Goal: Task Accomplishment & Management: Use online tool/utility

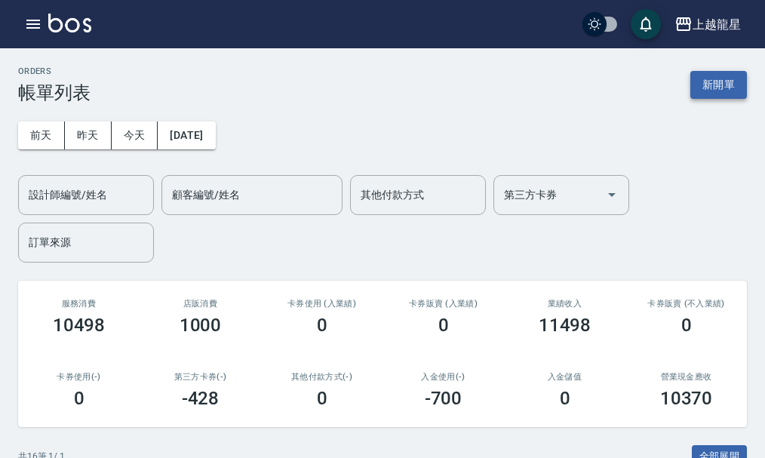
click at [697, 85] on button "新開單" at bounding box center [718, 85] width 57 height 28
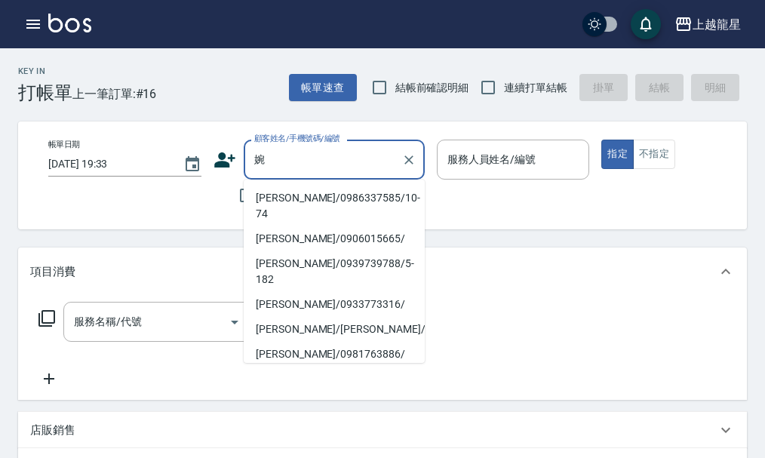
click at [338, 196] on li "[PERSON_NAME]/0986337585/10-74" at bounding box center [334, 206] width 181 height 41
type input "[PERSON_NAME]/0986337585/10-74"
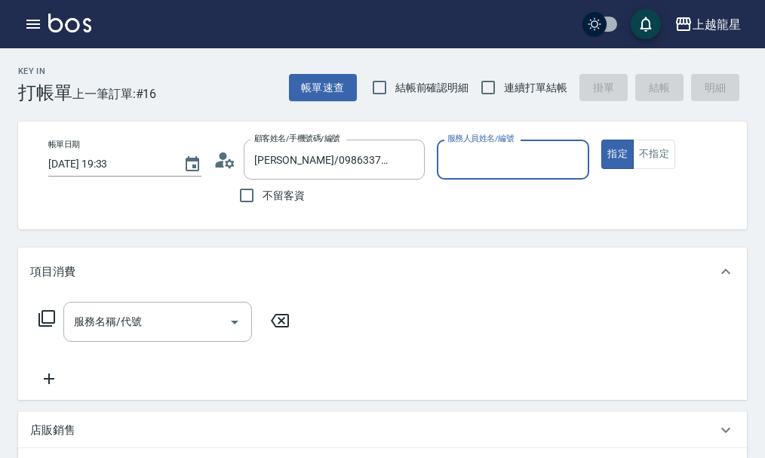
type input "雅君-7"
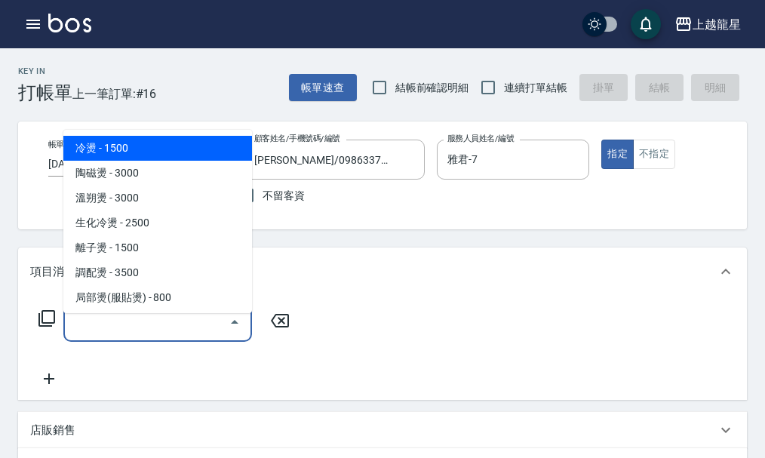
click at [117, 329] on input "服務名稱/代號" at bounding box center [146, 322] width 152 height 26
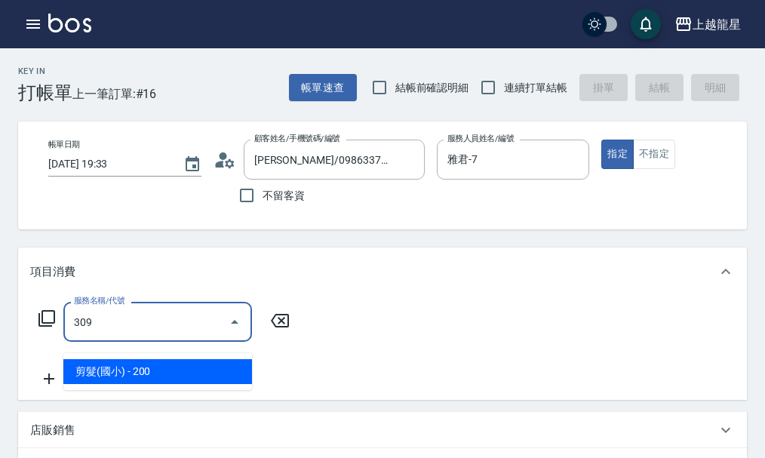
type input "剪髮(國小)(309)"
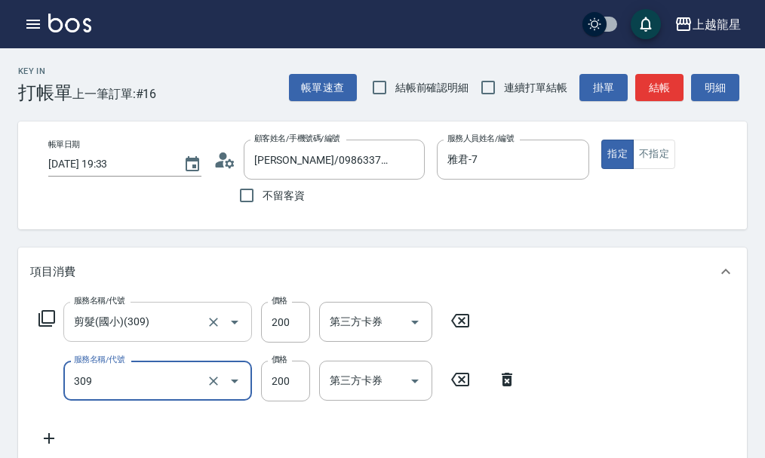
type input "剪髮(國小)(309)"
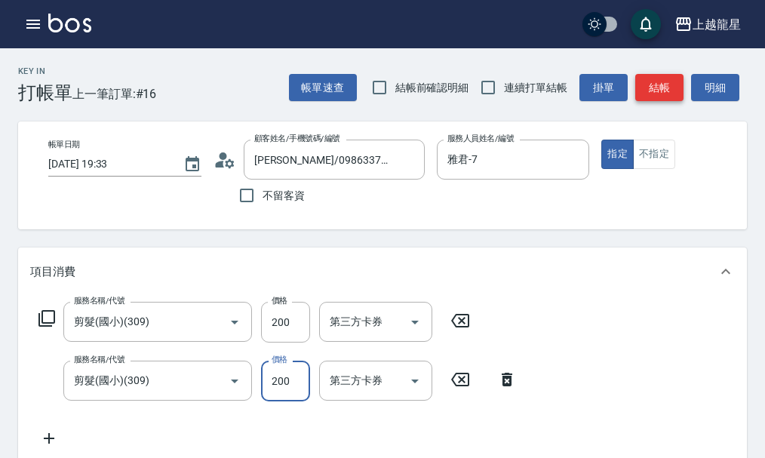
click at [659, 89] on button "結帳" at bounding box center [659, 88] width 48 height 28
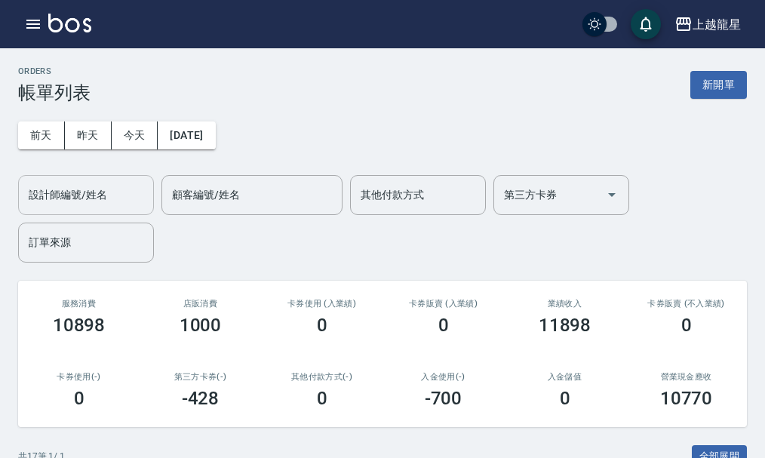
click at [78, 189] on input "設計師編號/姓名" at bounding box center [86, 195] width 122 height 26
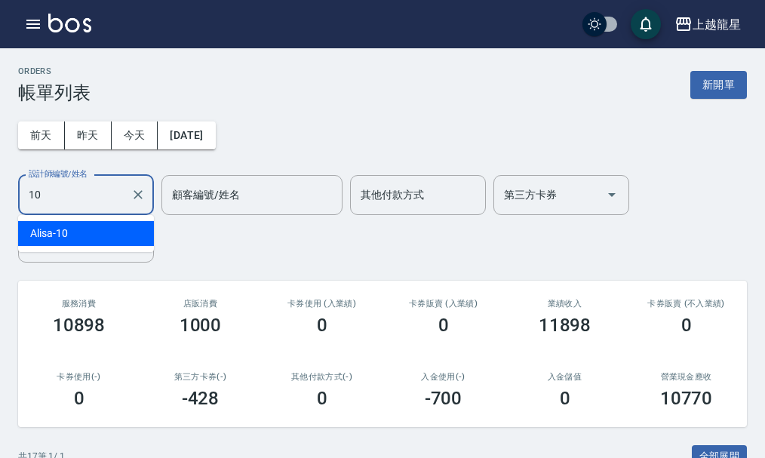
type input "Alisa-10"
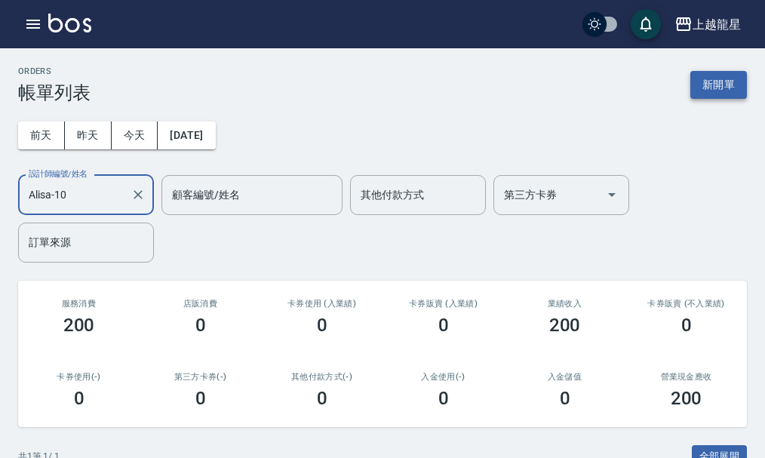
click at [721, 79] on button "新開單" at bounding box center [718, 85] width 57 height 28
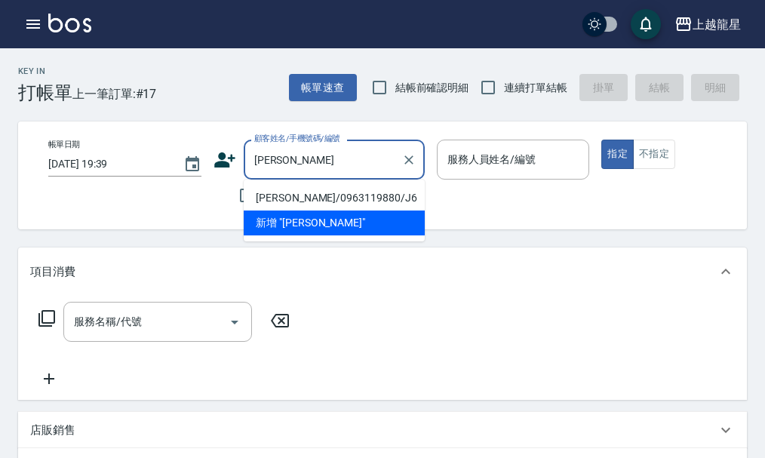
click at [312, 194] on li "[PERSON_NAME]/0963119880/J6" at bounding box center [334, 198] width 181 height 25
type input "[PERSON_NAME]/0963119880/J6"
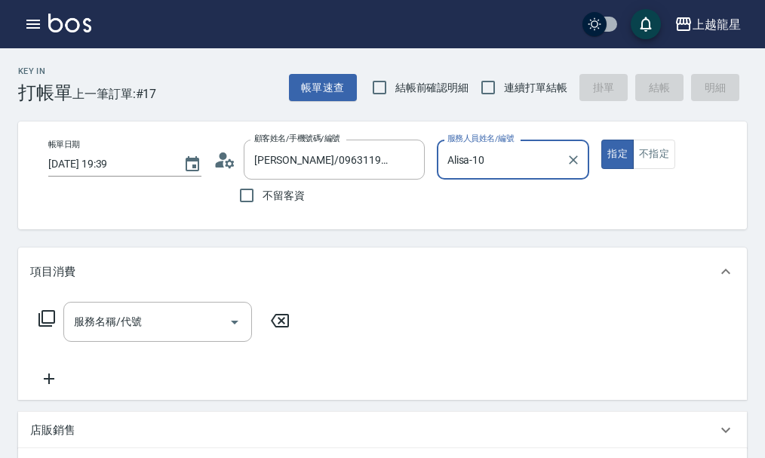
type input "Alisa-10"
click at [179, 318] on div "服務名稱/代號" at bounding box center [157, 322] width 189 height 40
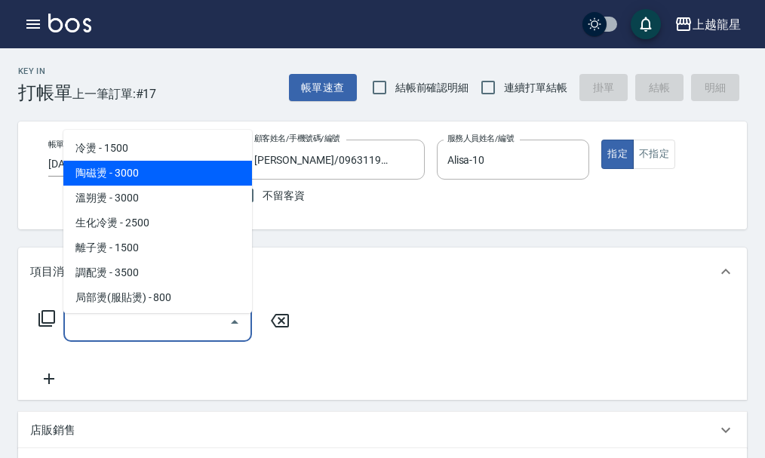
click at [126, 172] on span "陶磁燙 - 3000" at bounding box center [157, 173] width 189 height 25
type input "陶磁燙(202)"
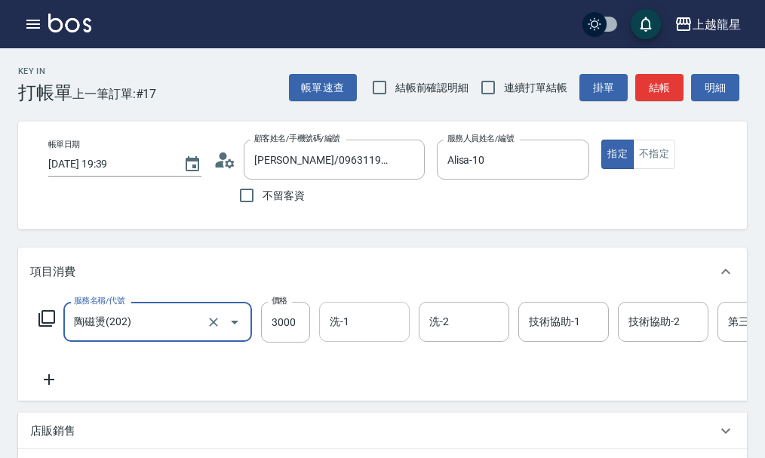
click at [351, 335] on input "洗-1" at bounding box center [364, 322] width 77 height 26
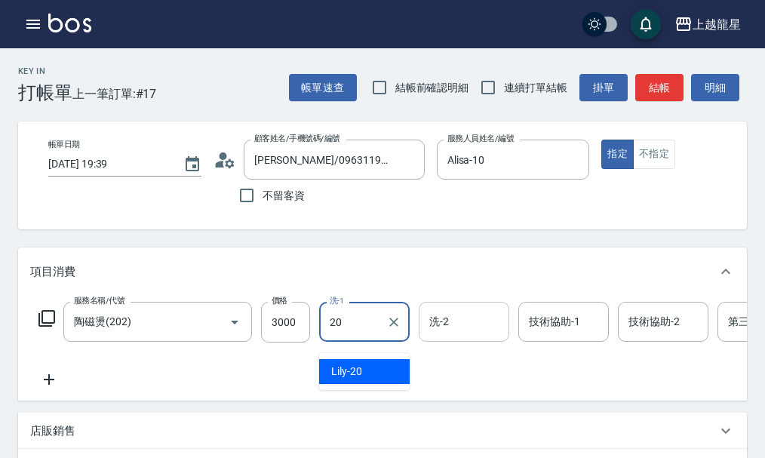
type input "Lily-20"
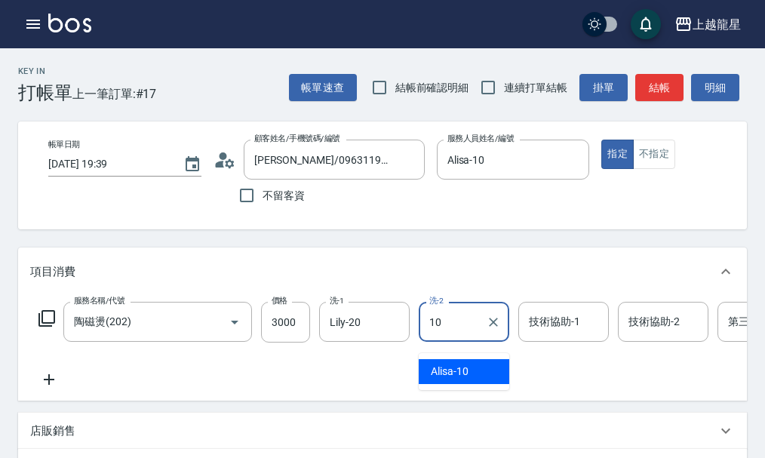
type input "Alisa-10"
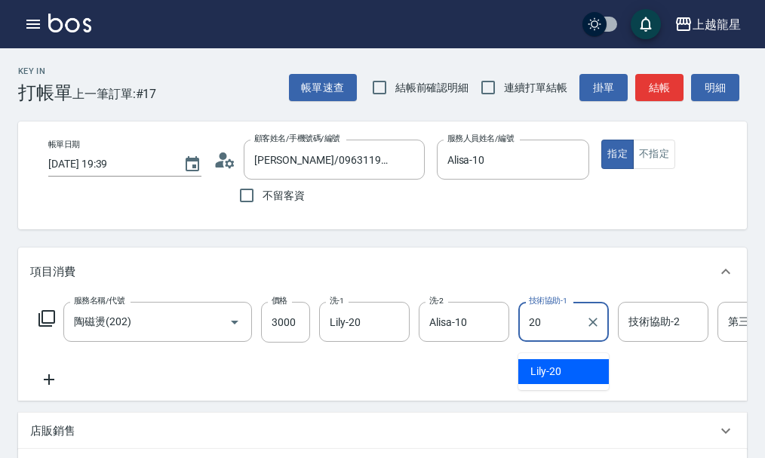
type input "Lily-20"
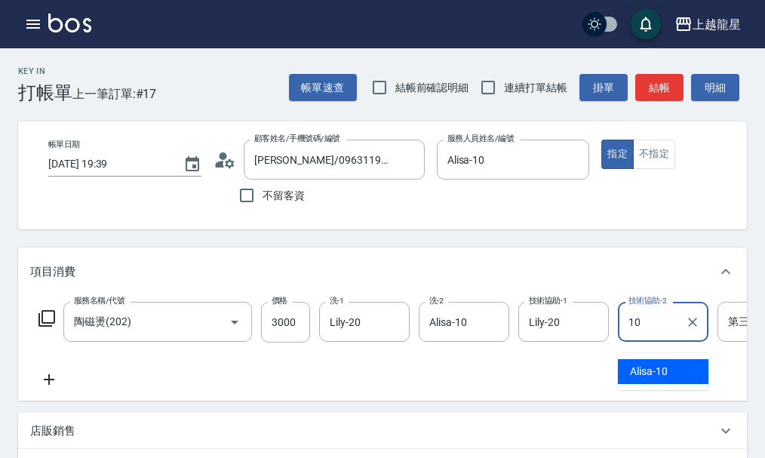
type input "Alisa-10"
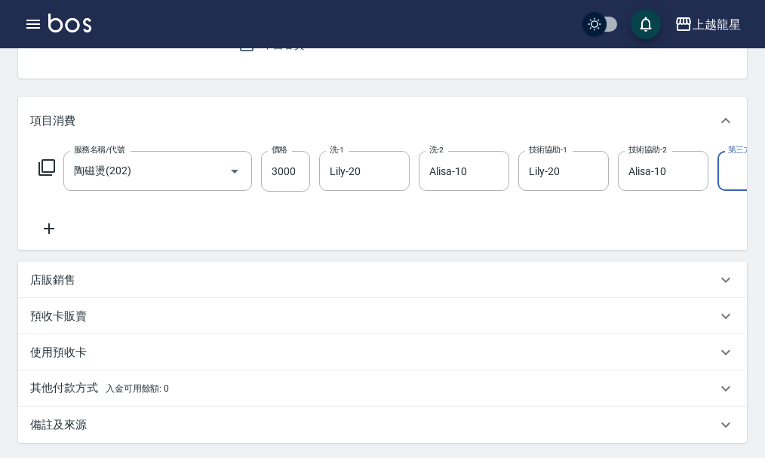
click at [54, 238] on icon at bounding box center [49, 229] width 38 height 18
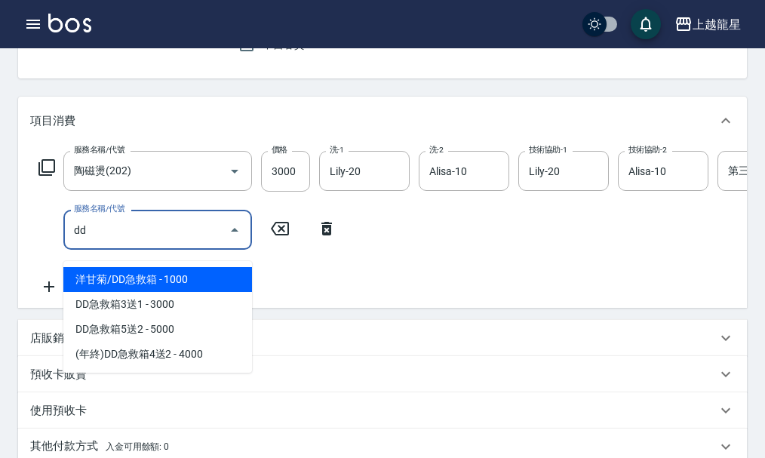
click at [219, 278] on span "洋甘菊/DD急救箱 - 1000" at bounding box center [157, 279] width 189 height 25
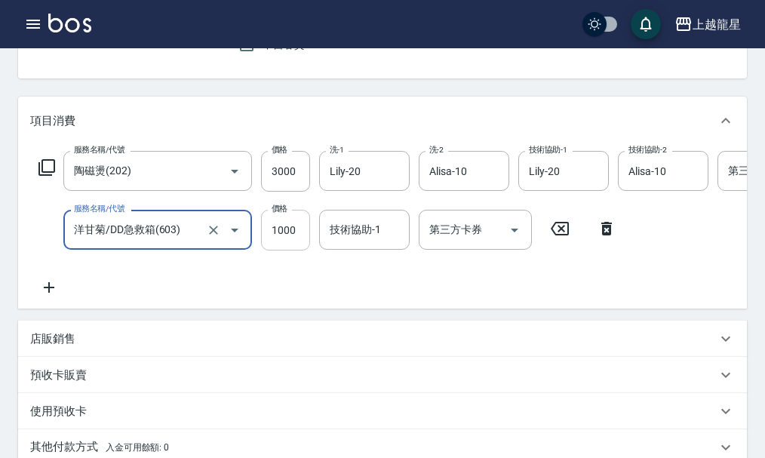
type input "洋甘菊/DD急救箱(603)"
click at [281, 247] on input "1000" at bounding box center [285, 230] width 49 height 41
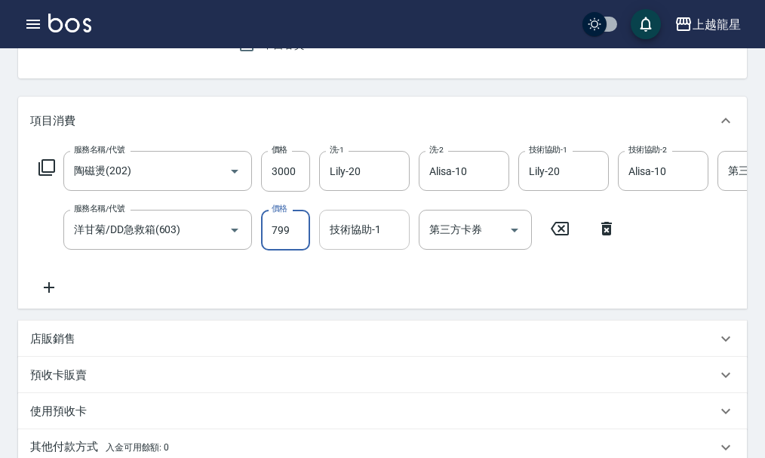
type input "799"
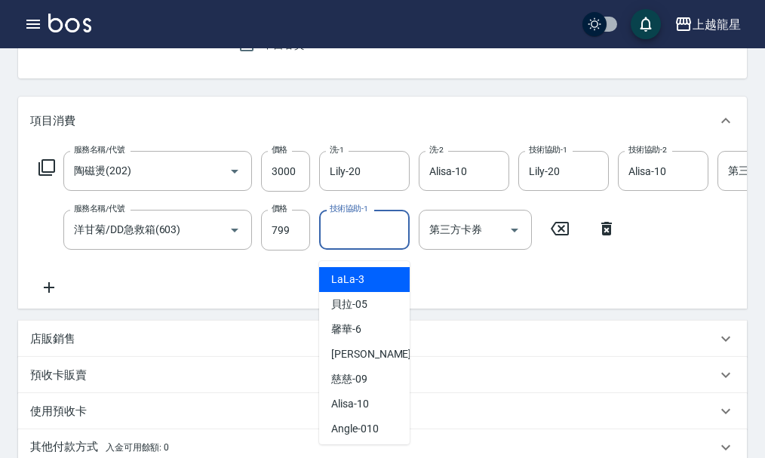
click at [365, 243] on input "技術協助-1" at bounding box center [364, 230] width 77 height 26
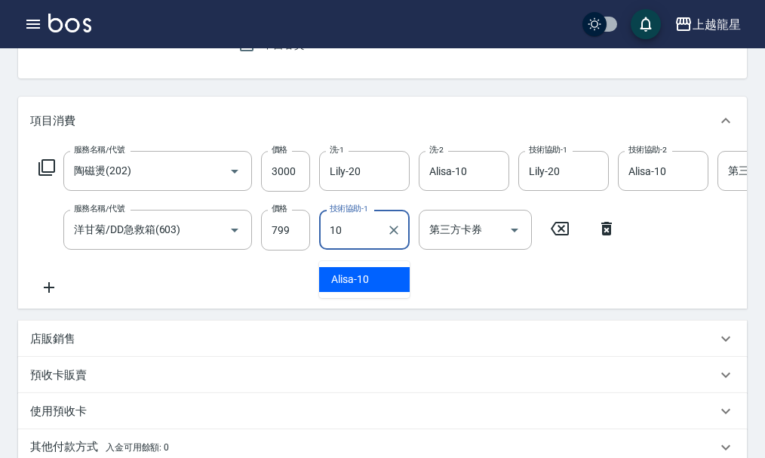
type input "Alisa-10"
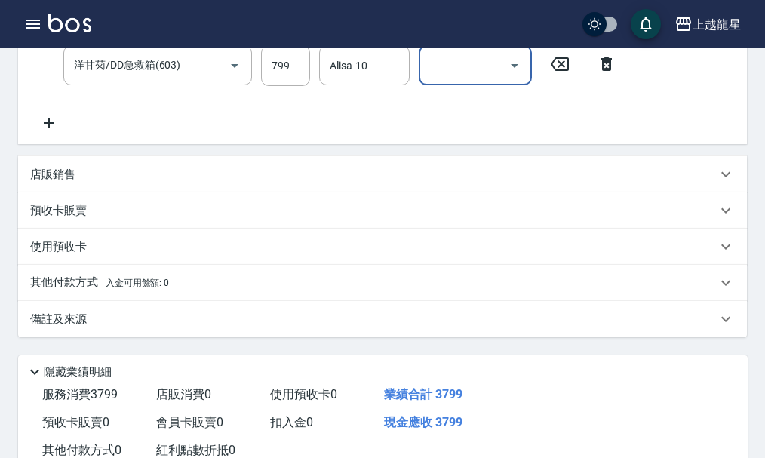
scroll to position [453, 0]
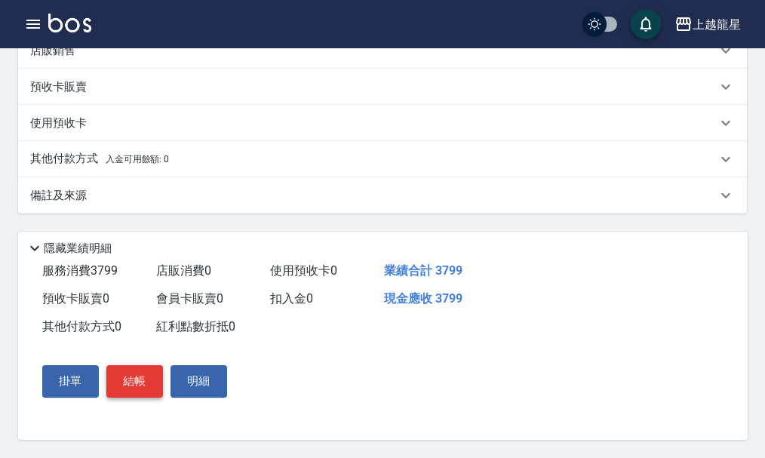
click at [131, 397] on button "結帳" at bounding box center [134, 381] width 57 height 32
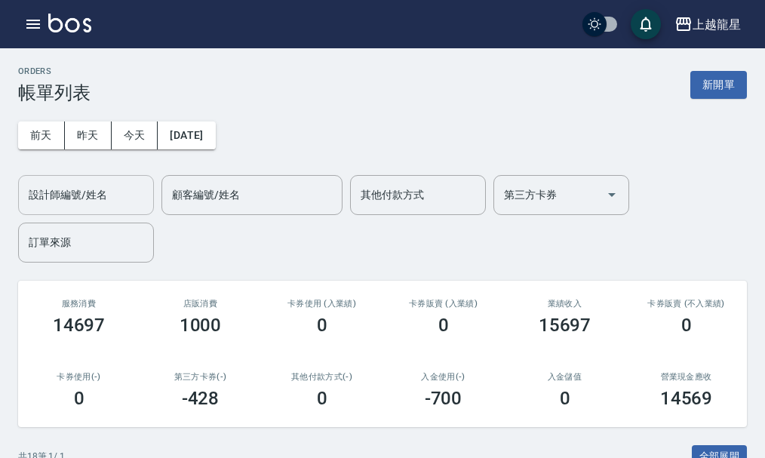
click at [55, 191] on input "設計師編號/姓名" at bounding box center [86, 195] width 122 height 26
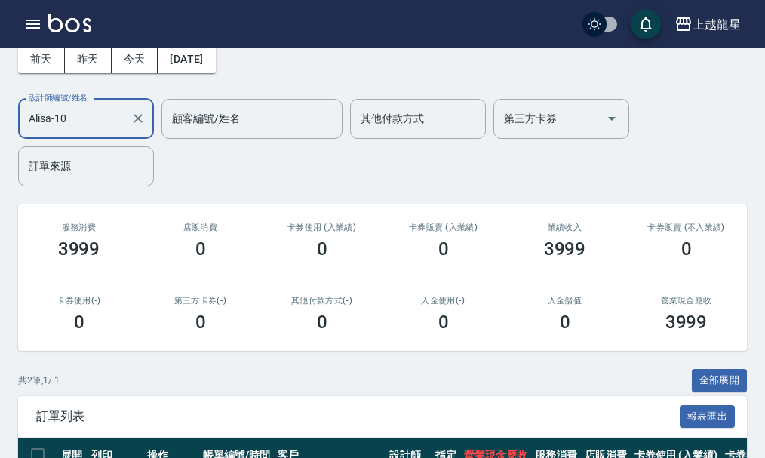
scroll to position [75, 0]
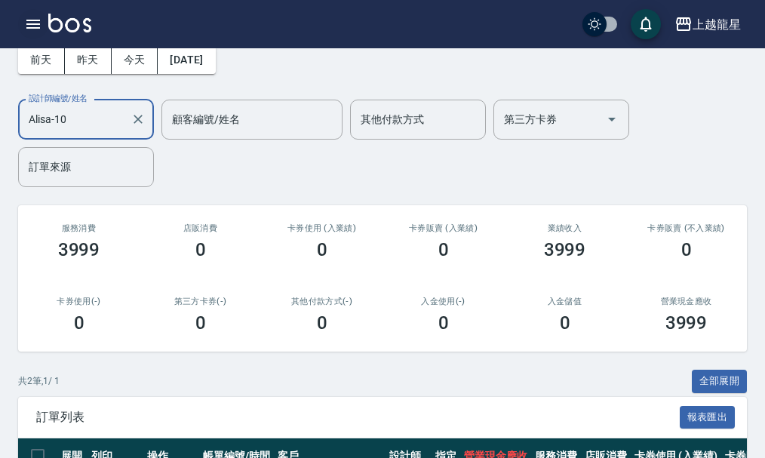
type input "Alisa-10"
click at [29, 27] on icon "button" at bounding box center [33, 24] width 14 height 9
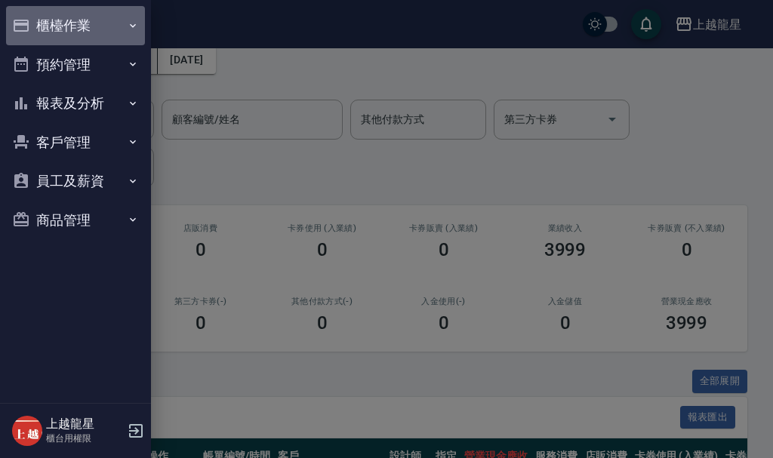
click at [80, 23] on button "櫃檯作業" at bounding box center [75, 25] width 139 height 39
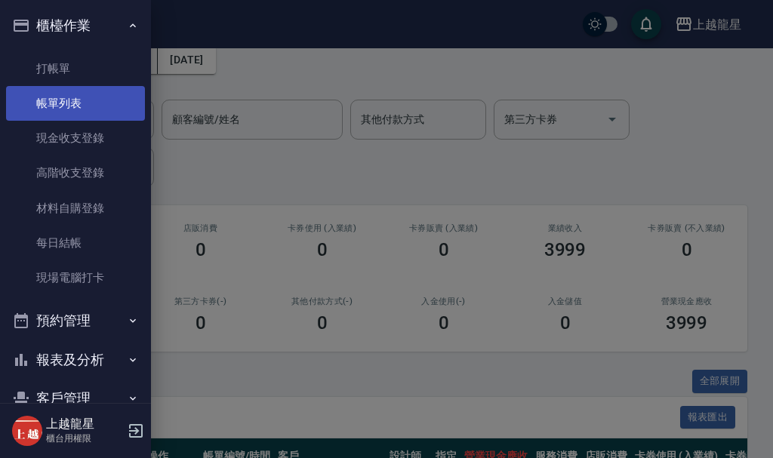
click at [108, 105] on link "帳單列表" at bounding box center [75, 103] width 139 height 35
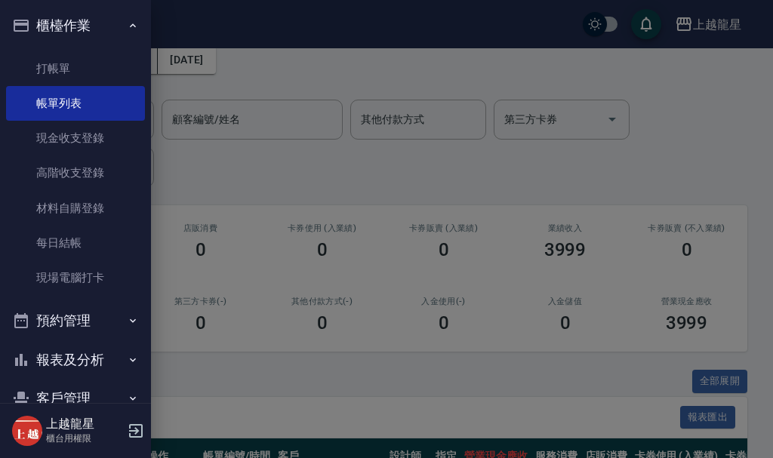
click at [225, 160] on div at bounding box center [386, 229] width 773 height 458
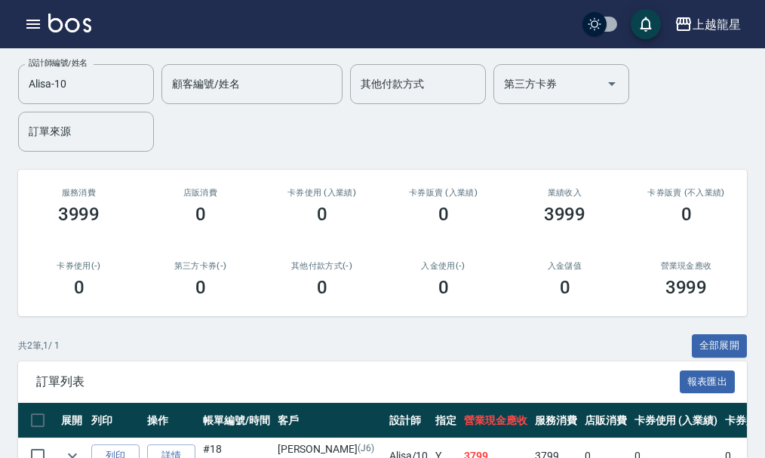
scroll to position [0, 0]
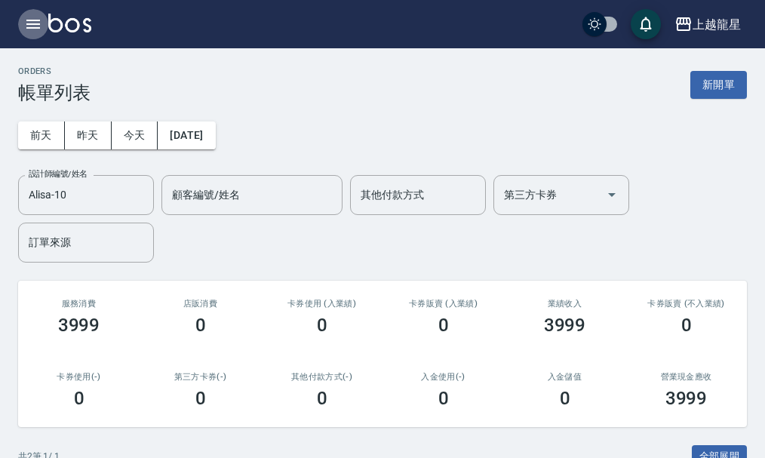
click at [36, 17] on icon "button" at bounding box center [33, 24] width 18 height 18
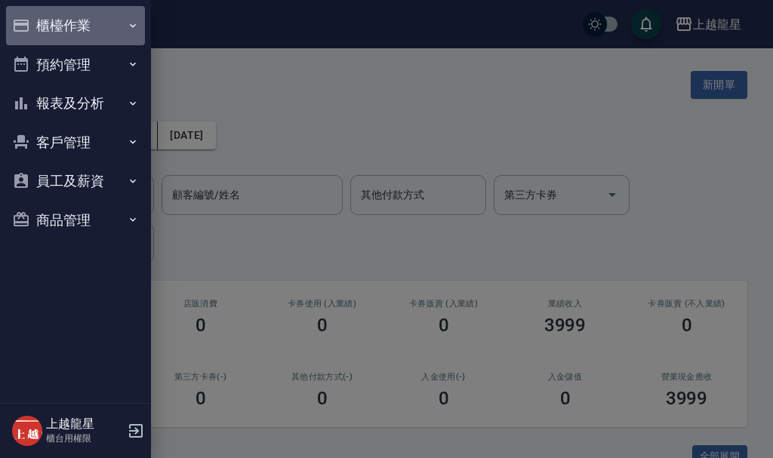
click at [96, 27] on button "櫃檯作業" at bounding box center [75, 25] width 139 height 39
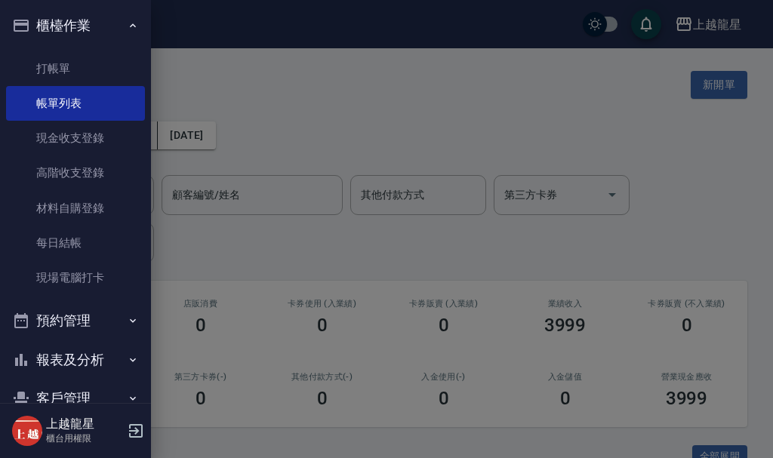
click at [699, 88] on div at bounding box center [386, 229] width 773 height 458
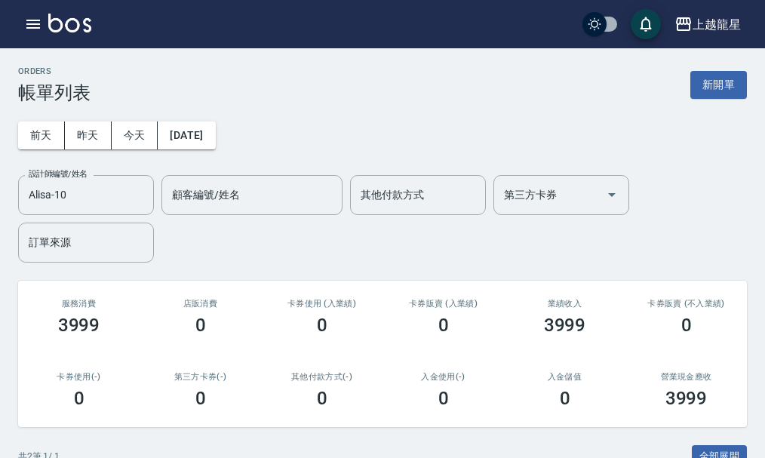
click at [699, 88] on button "新開單" at bounding box center [718, 85] width 57 height 28
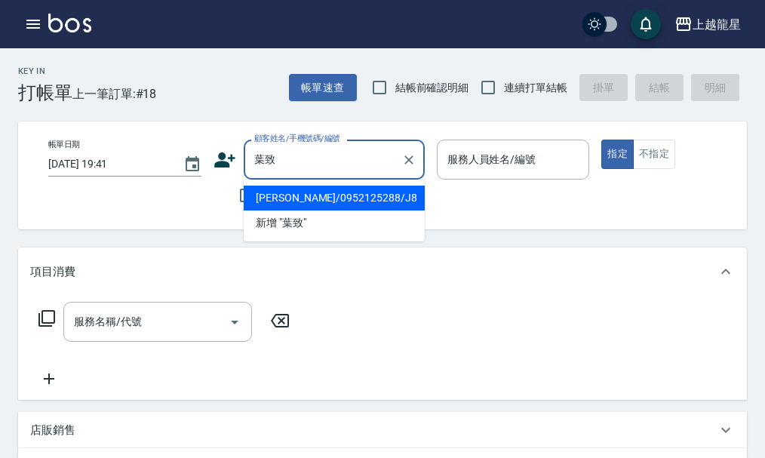
click at [290, 195] on li "[PERSON_NAME]/0952125288/J8" at bounding box center [334, 198] width 181 height 25
type input "[PERSON_NAME]/0952125288/J8"
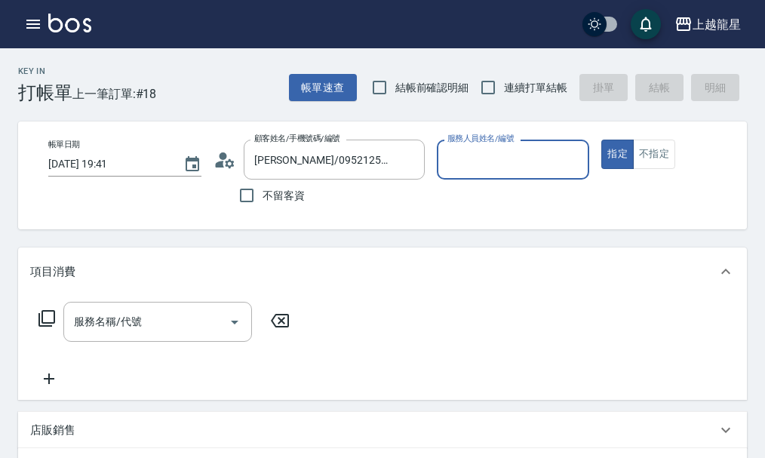
type input "Alisa-10"
click at [410, 170] on button "Clear" at bounding box center [408, 159] width 21 height 21
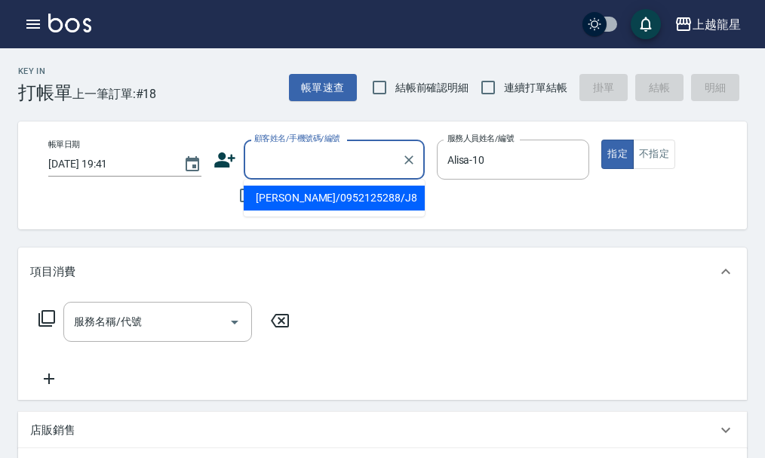
click at [334, 171] on input "顧客姓名/手機號碼/編號" at bounding box center [323, 159] width 145 height 26
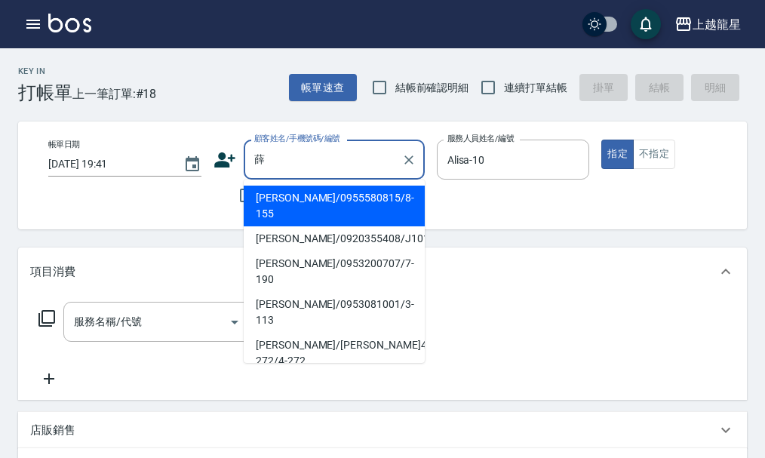
click at [386, 192] on li "[PERSON_NAME]/0955580815/8-155" at bounding box center [334, 206] width 181 height 41
type input "[PERSON_NAME]/0955580815/8-155"
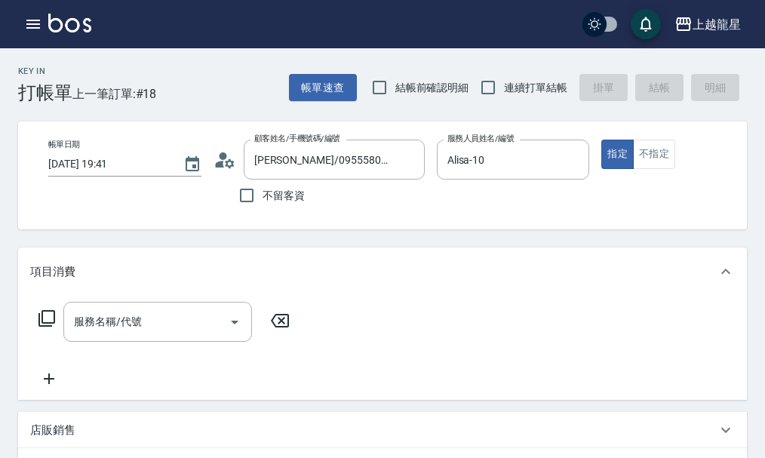
click at [59, 28] on img at bounding box center [69, 23] width 43 height 19
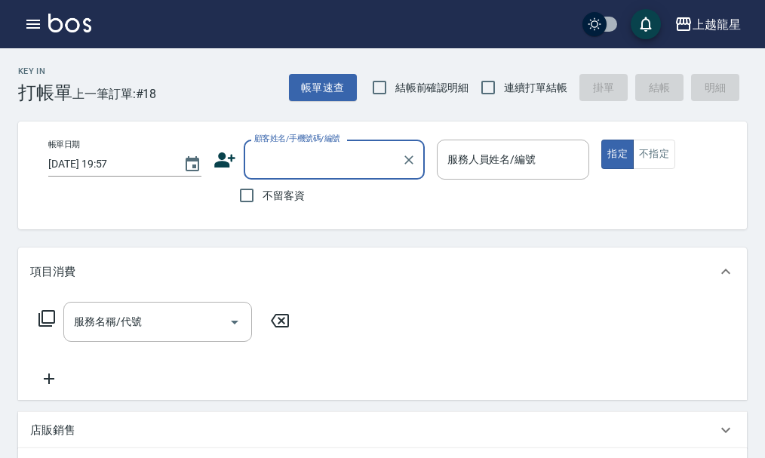
click at [291, 195] on span "不留客資" at bounding box center [284, 196] width 42 height 16
click at [263, 195] on input "不留客資" at bounding box center [247, 196] width 32 height 32
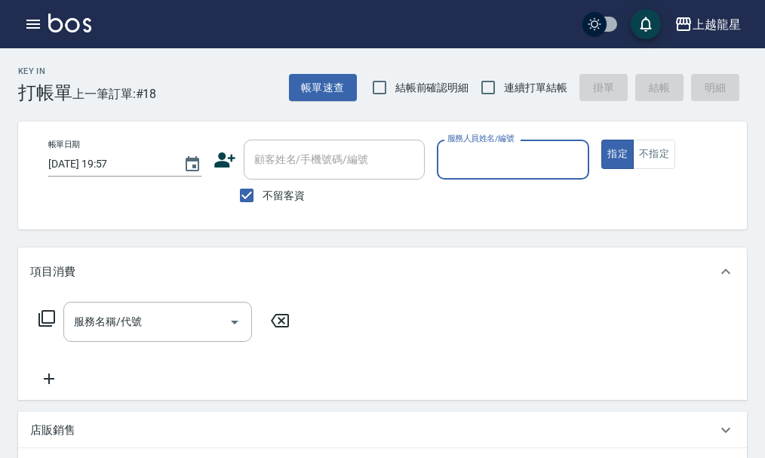
click at [287, 195] on span "不留客資" at bounding box center [284, 196] width 42 height 16
click at [263, 195] on input "不留客資" at bounding box center [247, 196] width 32 height 32
checkbox input "false"
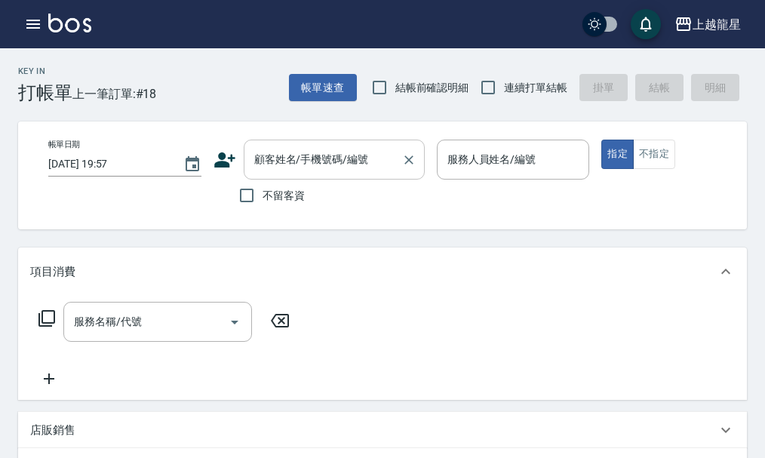
click at [290, 171] on input "顧客姓名/手機號碼/編號" at bounding box center [323, 159] width 145 height 26
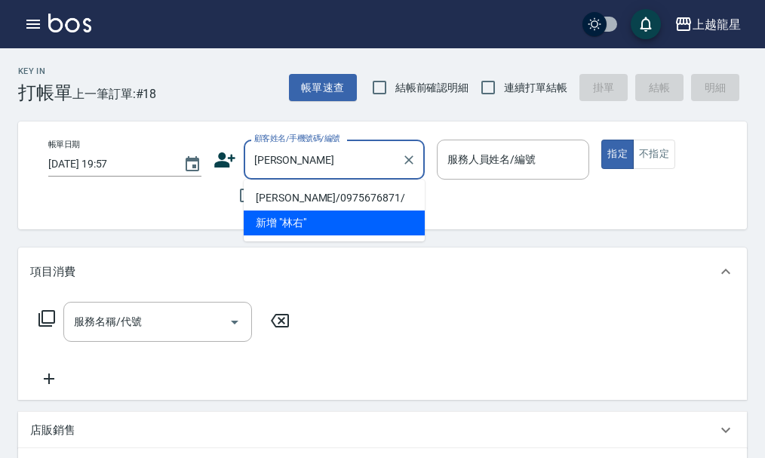
click at [307, 197] on li "[PERSON_NAME]/0975676871/" at bounding box center [334, 198] width 181 height 25
type input "[PERSON_NAME]/0975676871/"
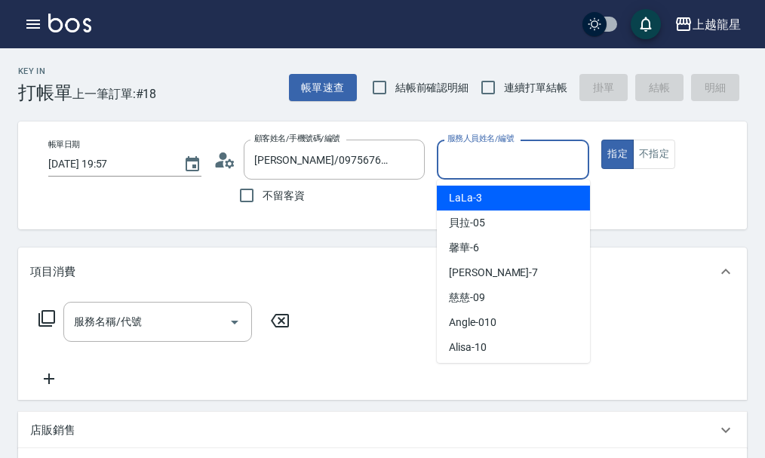
click at [458, 152] on input "服務人員姓名/編號" at bounding box center [514, 159] width 140 height 26
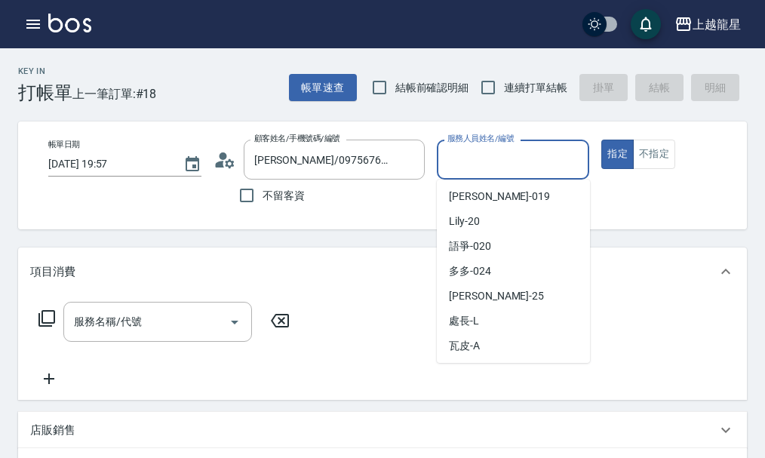
scroll to position [277, 0]
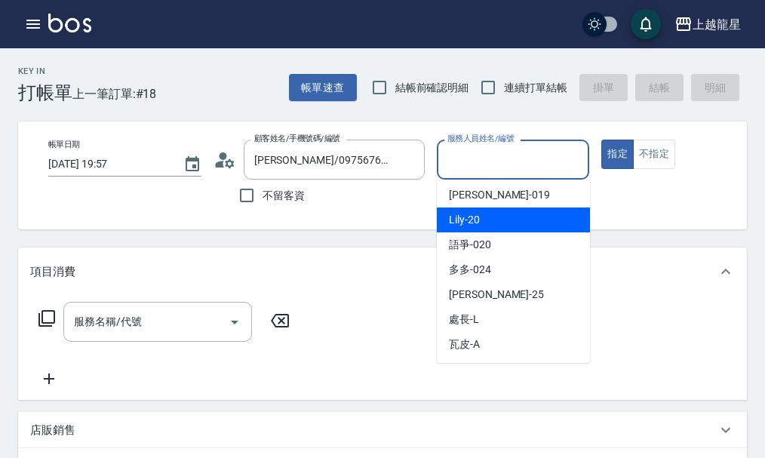
click at [484, 220] on div "Lily -20" at bounding box center [513, 220] width 153 height 25
type input "Lily-20"
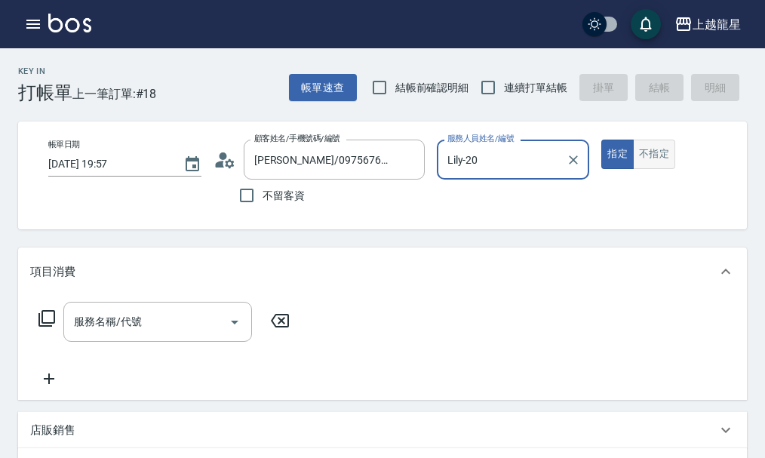
click at [653, 158] on button "不指定" at bounding box center [654, 154] width 42 height 29
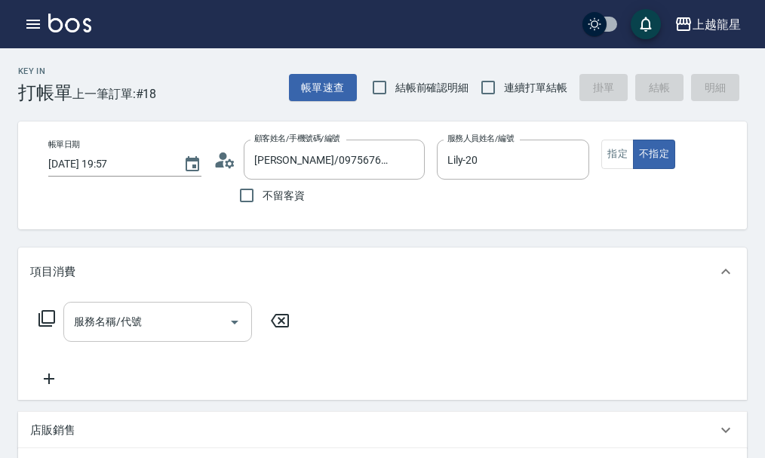
click at [109, 335] on input "服務名稱/代號" at bounding box center [146, 322] width 152 height 26
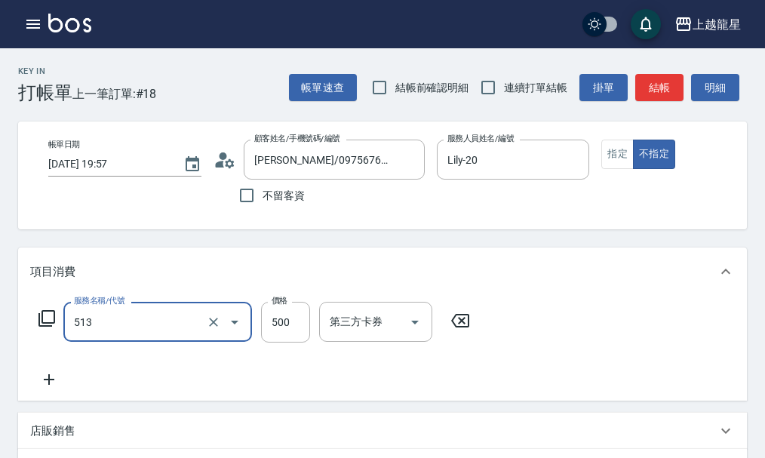
type input "SPA健康洗(513)"
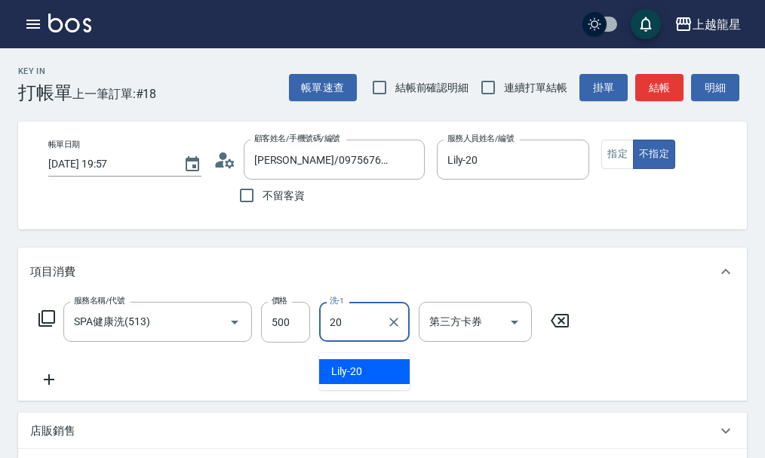
type input "Lily-20"
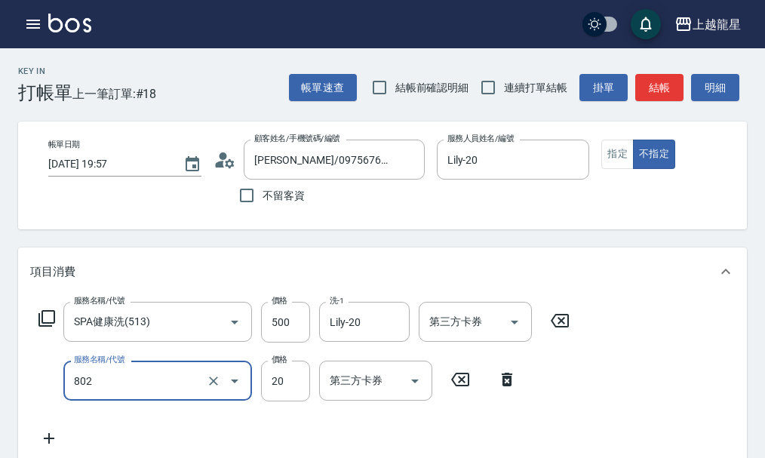
type input "潤絲(802)"
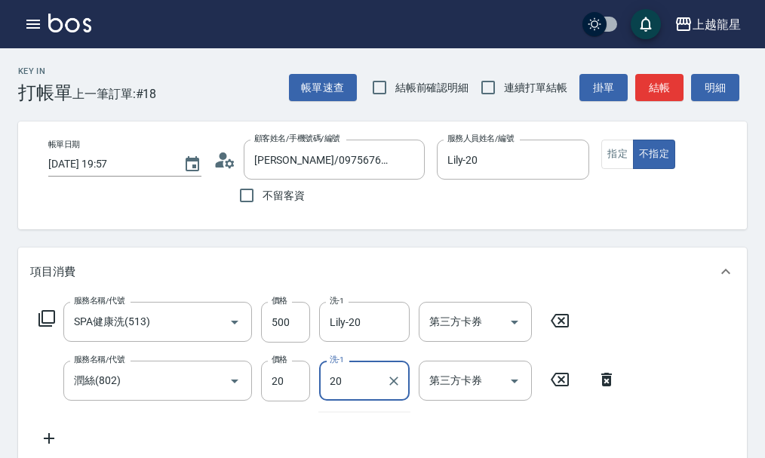
type input "Lily-20"
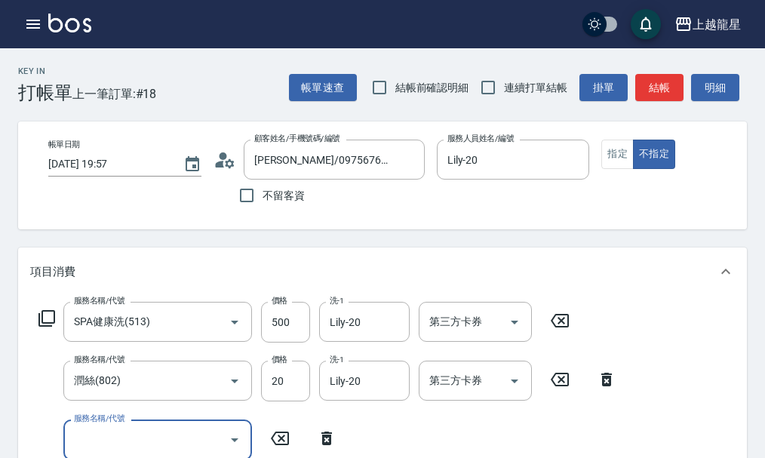
scroll to position [7, 0]
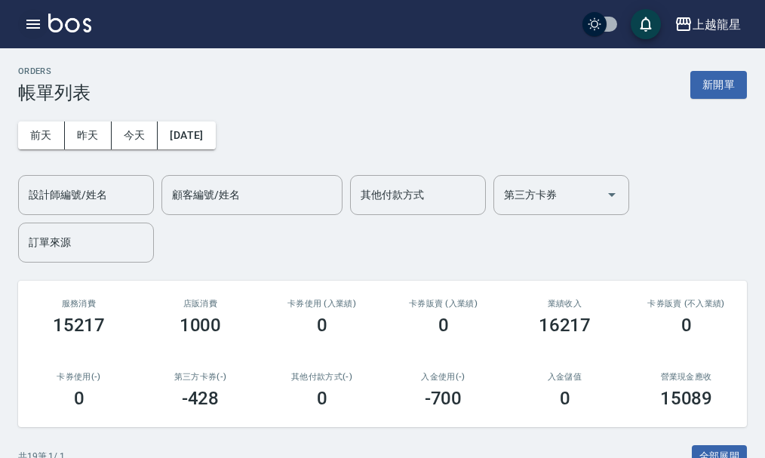
click at [32, 23] on icon "button" at bounding box center [33, 24] width 14 height 9
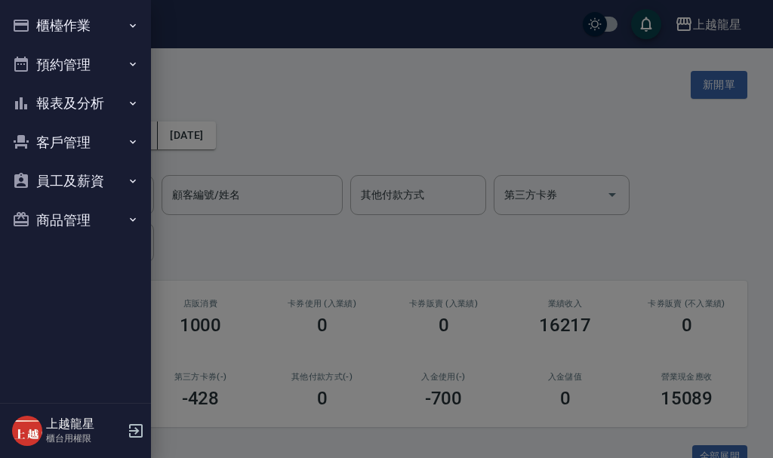
click at [63, 23] on button "櫃檯作業" at bounding box center [75, 25] width 139 height 39
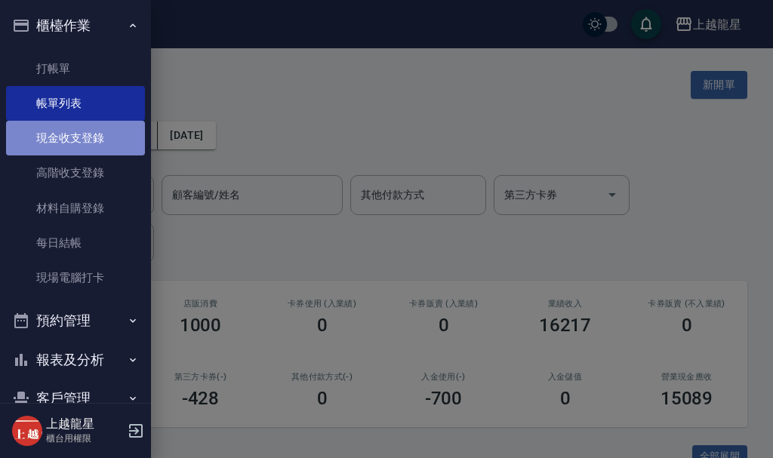
click at [78, 137] on link "現金收支登錄" at bounding box center [75, 138] width 139 height 35
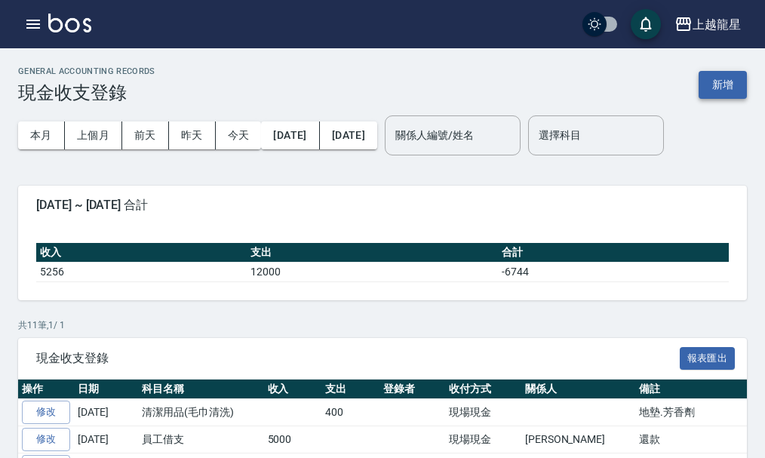
click at [702, 81] on button "新增" at bounding box center [723, 85] width 48 height 28
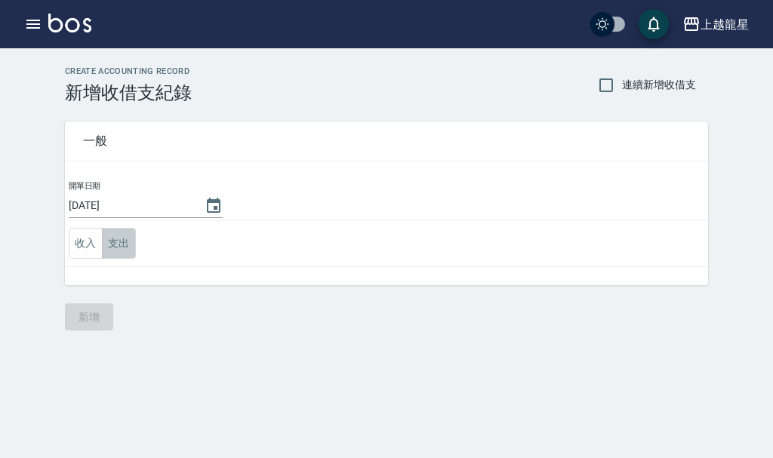
click at [109, 239] on button "支出" at bounding box center [119, 243] width 34 height 31
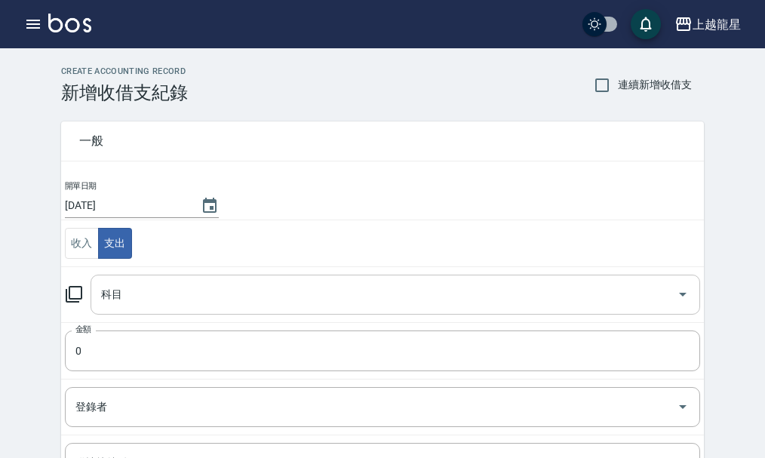
click at [114, 288] on div "科目 科目" at bounding box center [396, 295] width 610 height 40
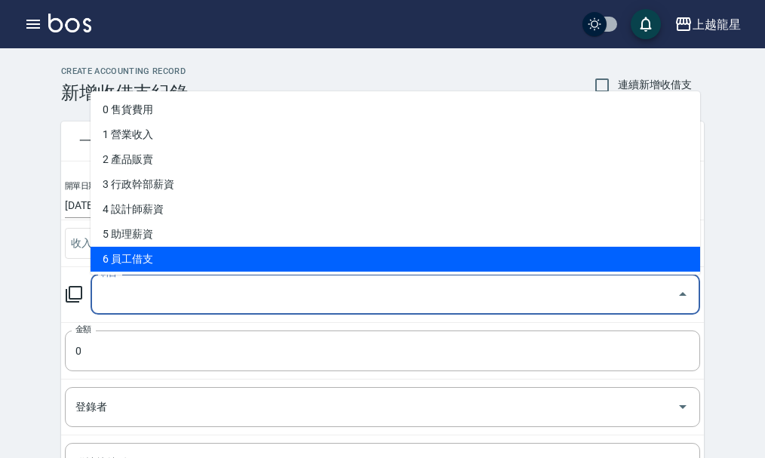
click at [140, 267] on li "6 員工借支" at bounding box center [396, 259] width 610 height 25
type input "6 員工借支"
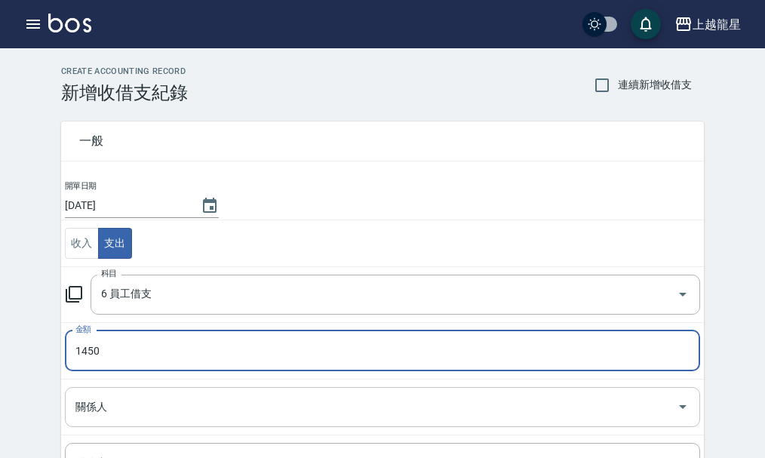
type input "1450"
click at [122, 409] on input "關係人" at bounding box center [371, 407] width 599 height 26
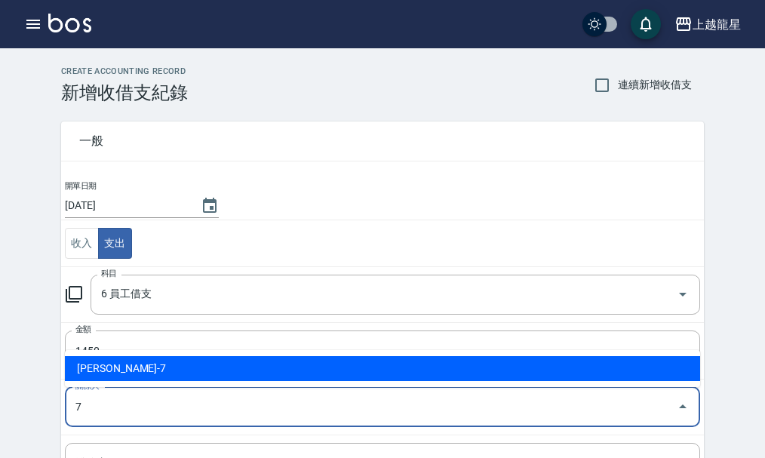
type input "[PERSON_NAME]-7"
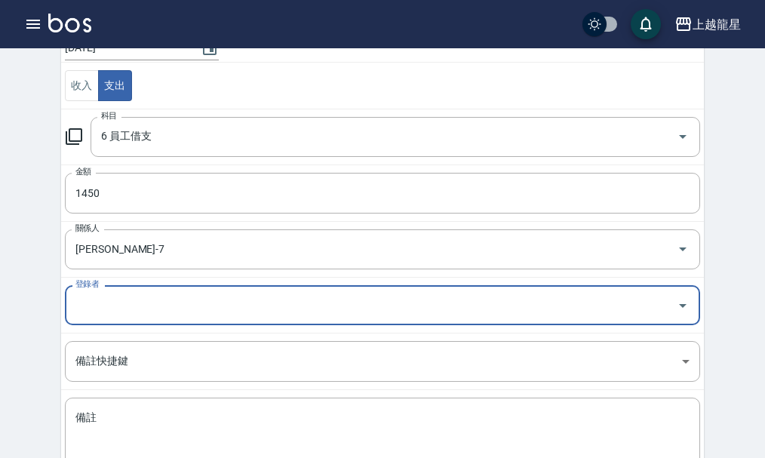
scroll to position [264, 0]
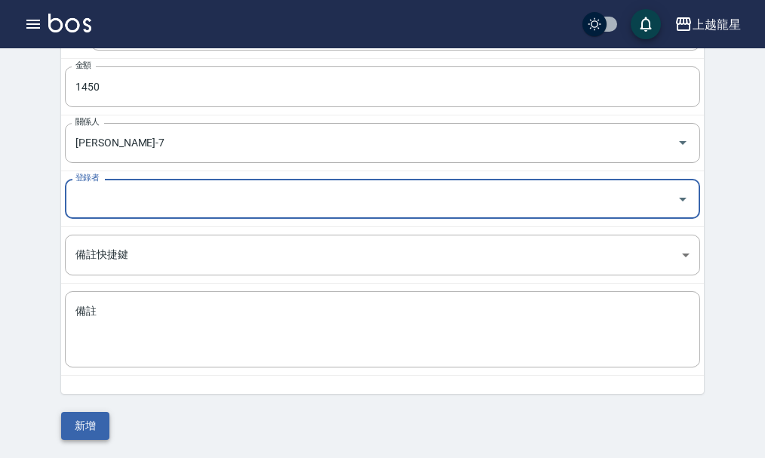
click at [82, 430] on button "新增" at bounding box center [85, 426] width 48 height 28
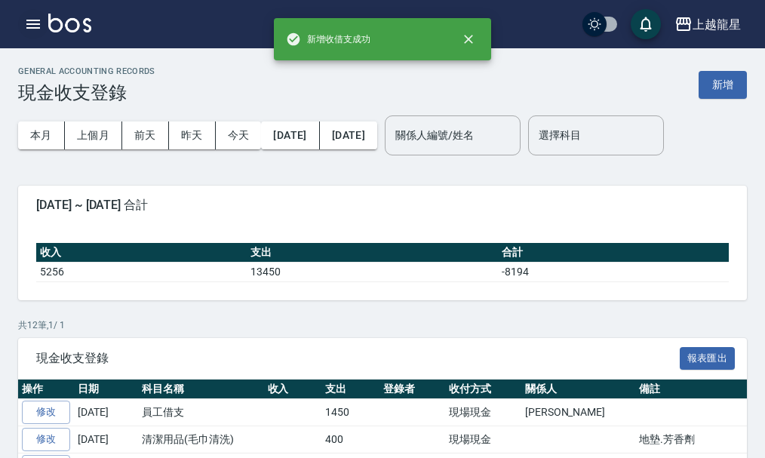
click at [21, 14] on button "button" at bounding box center [33, 24] width 30 height 30
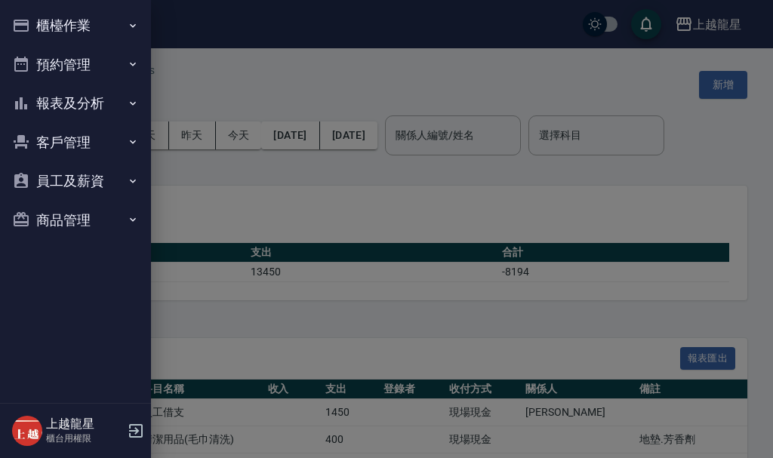
click at [79, 20] on button "櫃檯作業" at bounding box center [75, 25] width 139 height 39
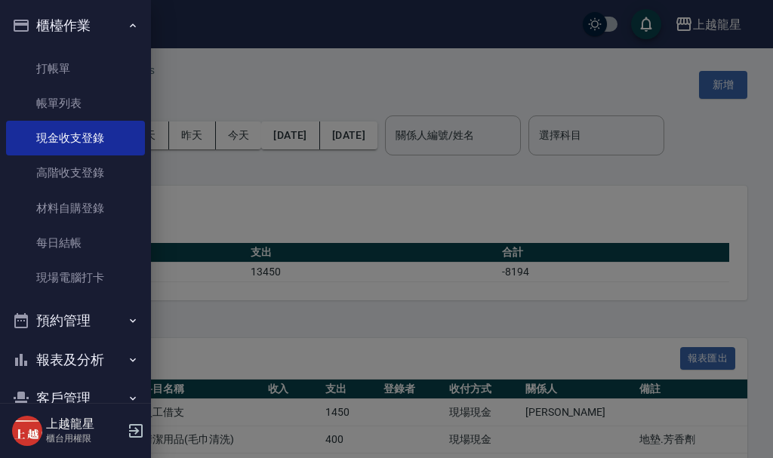
click at [238, 159] on div at bounding box center [386, 229] width 773 height 458
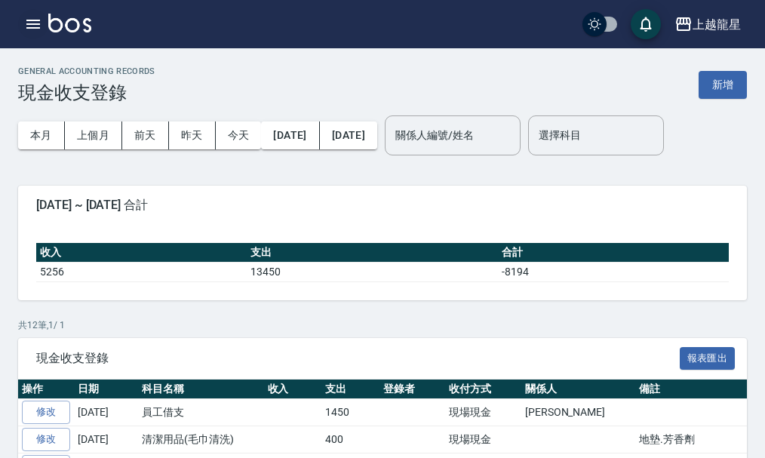
click at [29, 18] on icon "button" at bounding box center [33, 24] width 18 height 18
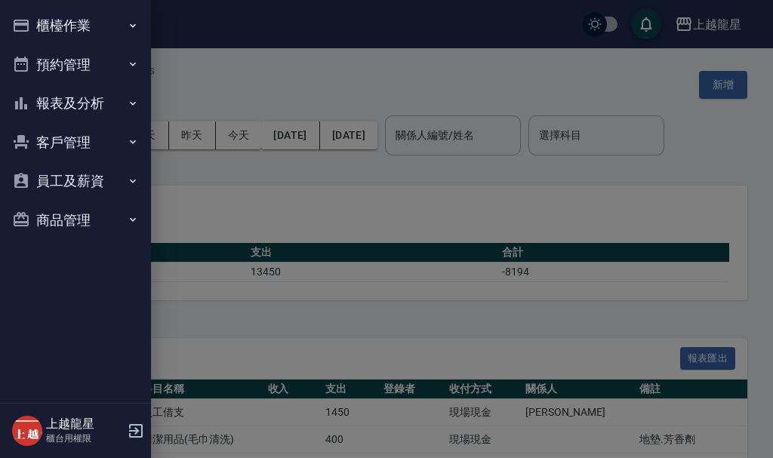
click at [69, 91] on button "報表及分析" at bounding box center [75, 103] width 139 height 39
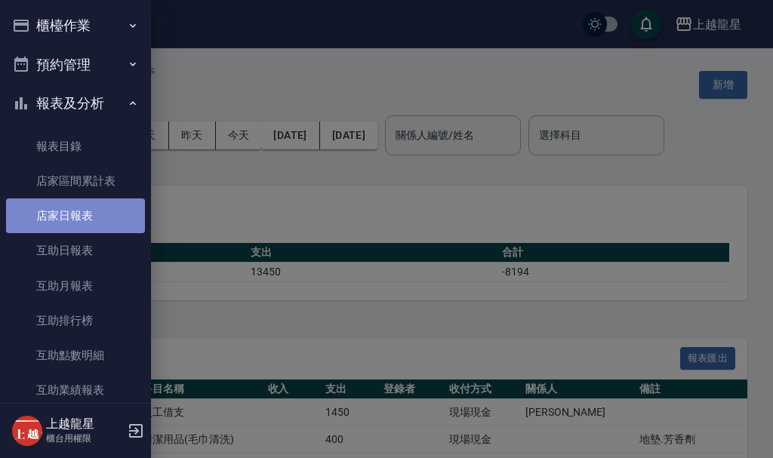
click at [91, 219] on link "店家日報表" at bounding box center [75, 215] width 139 height 35
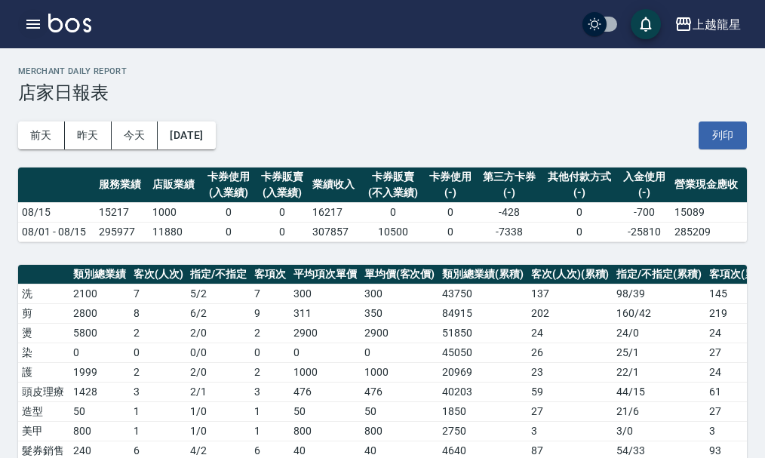
click at [44, 26] on button "button" at bounding box center [33, 24] width 30 height 30
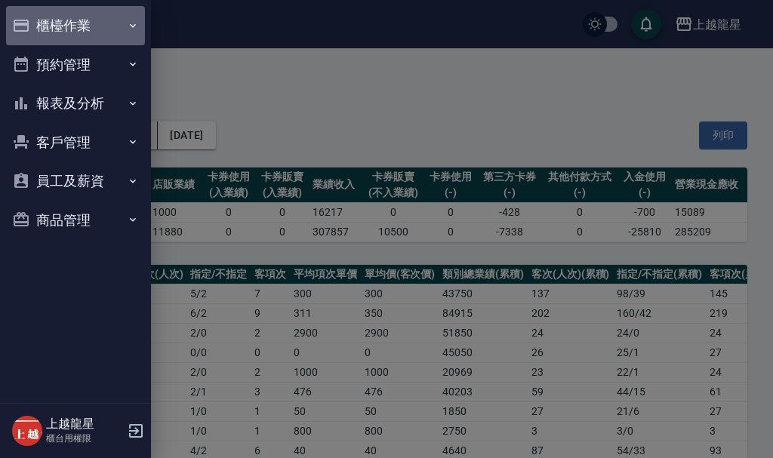
click at [56, 25] on button "櫃檯作業" at bounding box center [75, 25] width 139 height 39
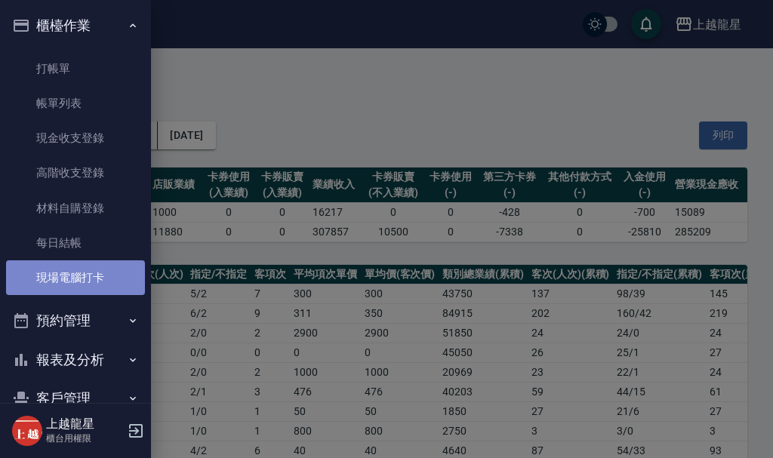
click at [75, 281] on link "現場電腦打卡" at bounding box center [75, 277] width 139 height 35
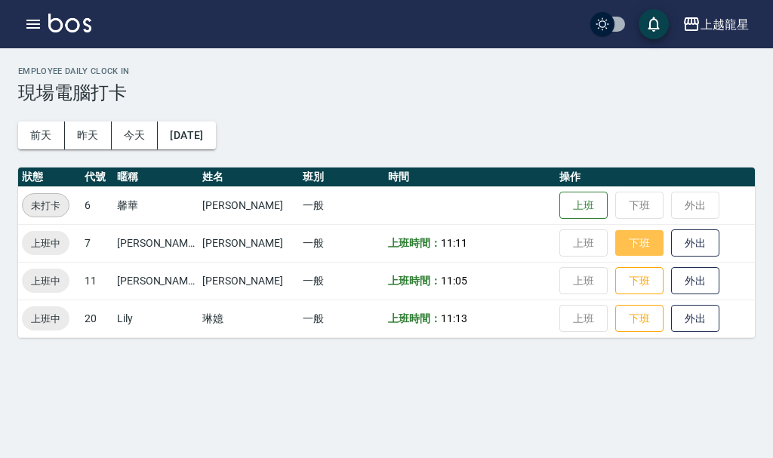
click at [615, 243] on button "下班" at bounding box center [639, 243] width 48 height 26
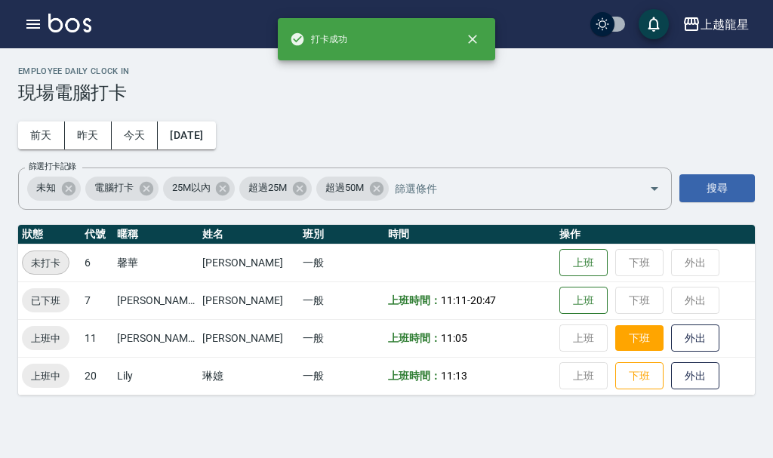
click at [621, 331] on button "下班" at bounding box center [639, 338] width 48 height 26
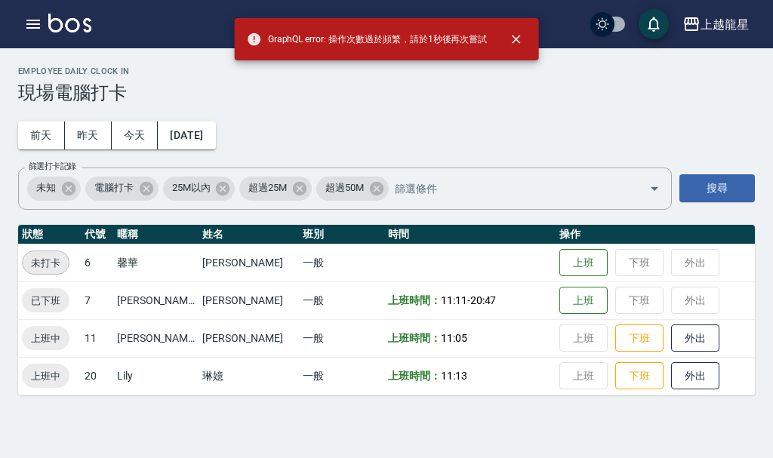
click at [616, 393] on td "上班 下班 外出" at bounding box center [654, 376] width 199 height 38
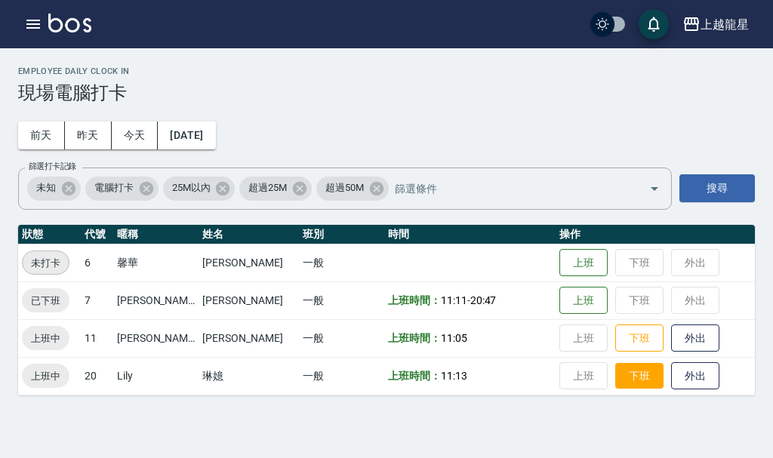
click at [626, 374] on button "下班" at bounding box center [639, 376] width 48 height 26
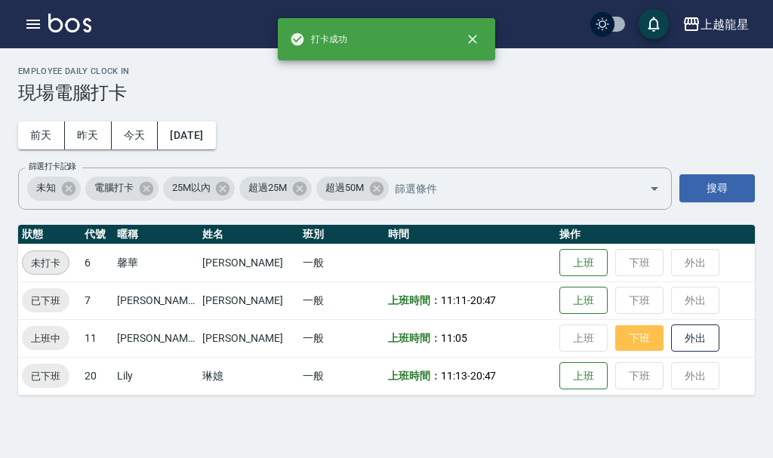
click at [615, 334] on button "下班" at bounding box center [639, 338] width 48 height 26
